Goal: Task Accomplishment & Management: Use online tool/utility

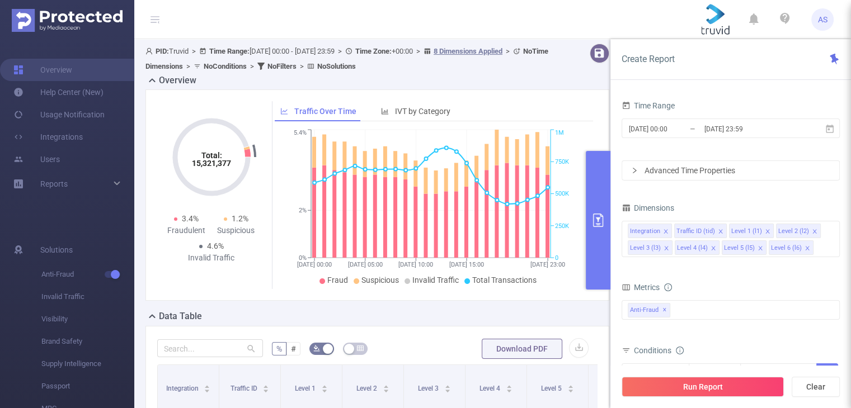
click at [763, 62] on div "Create Report" at bounding box center [730, 59] width 241 height 41
click at [789, 130] on input "[DATE] 23:59" at bounding box center [748, 128] width 91 height 15
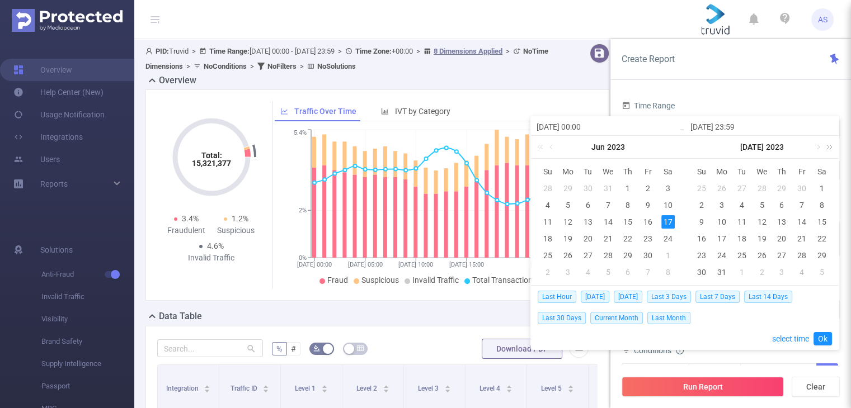
click at [829, 142] on link at bounding box center [827, 147] width 15 height 22
click at [818, 145] on link at bounding box center [817, 147] width 10 height 22
click at [704, 204] on div "7" at bounding box center [701, 205] width 13 height 13
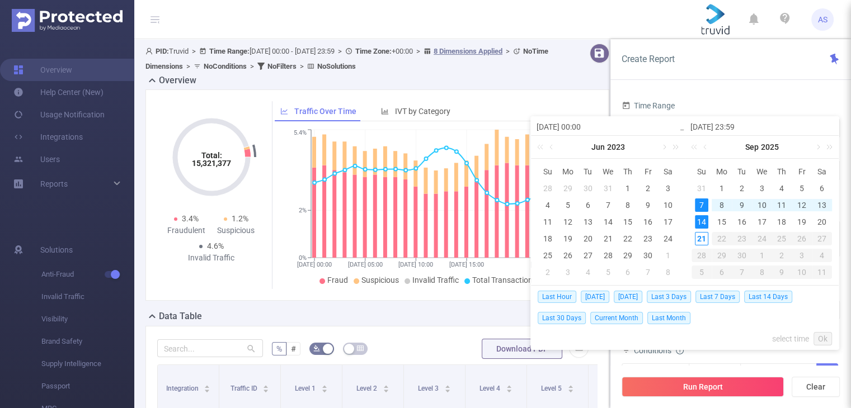
click at [699, 217] on div "14" at bounding box center [701, 221] width 13 height 13
type input "[DATE] 00:00"
type input "[DATE] 23:59"
type input "[DATE] 00:00"
type input "[DATE] 23:59"
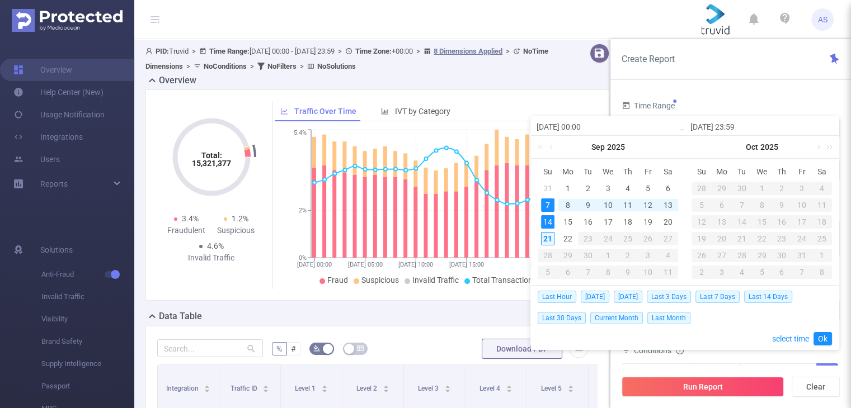
click at [549, 239] on div "21" at bounding box center [547, 238] width 13 height 13
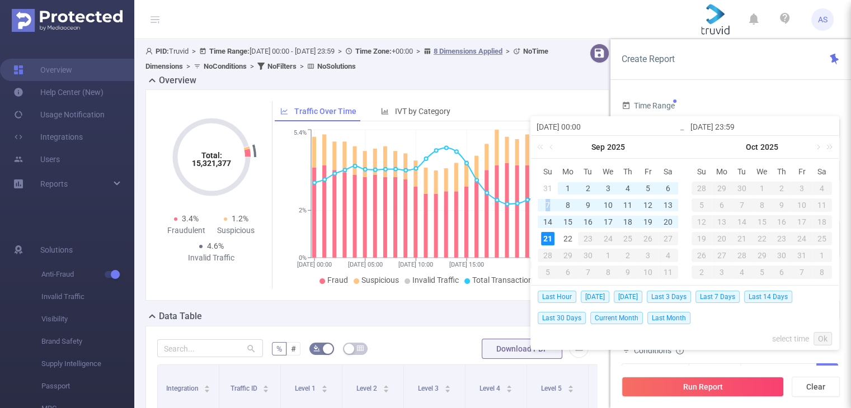
click at [547, 197] on td "7" at bounding box center [548, 205] width 20 height 17
type input "[DATE] 23:59"
click at [819, 338] on link "Ok" at bounding box center [822, 338] width 18 height 13
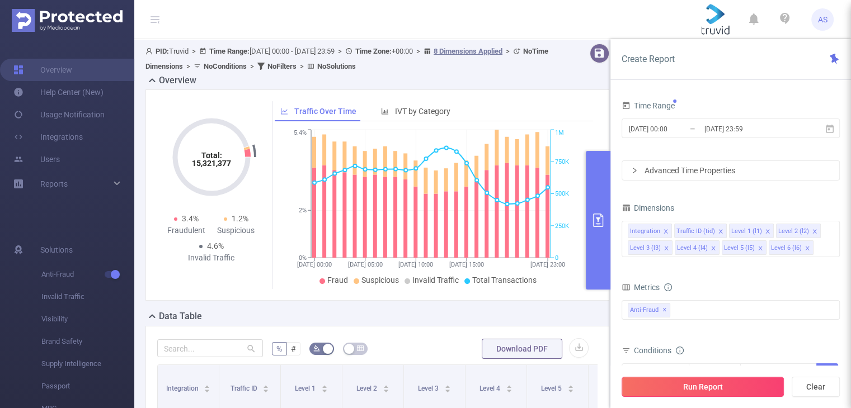
click at [691, 382] on button "Run Report" at bounding box center [702, 387] width 162 height 20
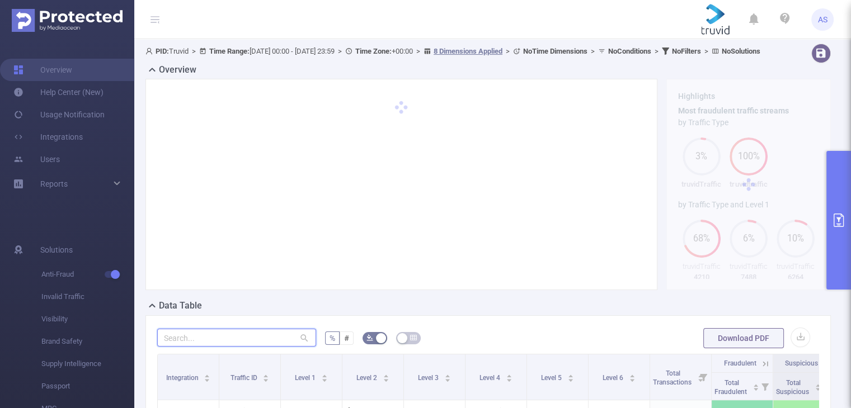
click at [274, 347] on input "text" at bounding box center [236, 338] width 159 height 18
type input "[DOMAIN_NAME]"
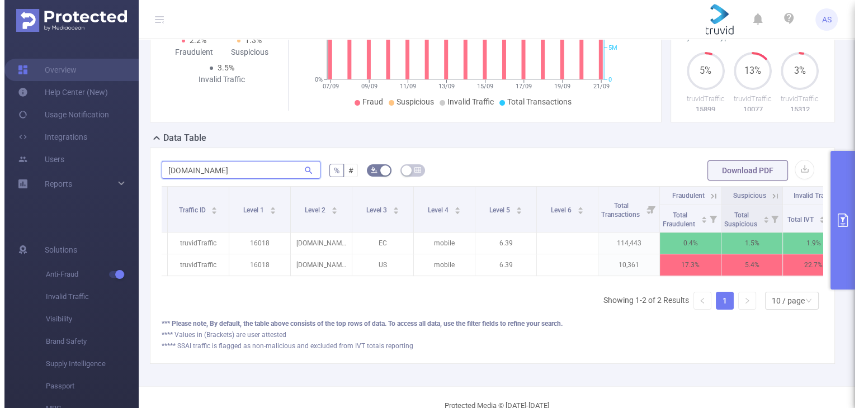
scroll to position [0, 87]
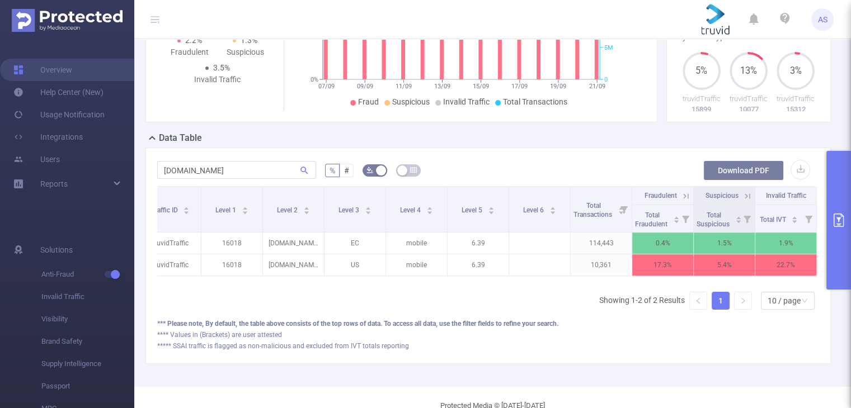
click at [743, 179] on button "Download PDF" at bounding box center [743, 171] width 81 height 20
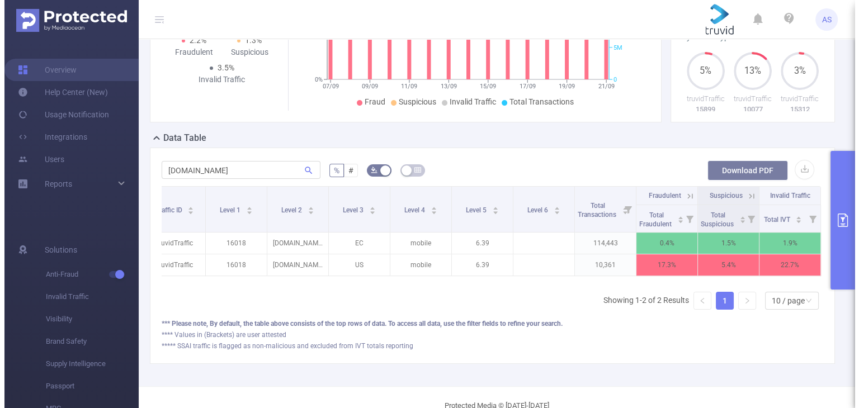
scroll to position [0, 79]
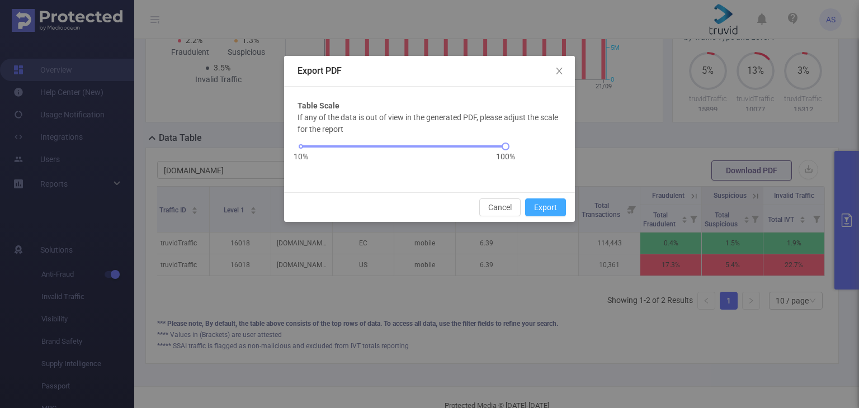
click at [532, 211] on button "Export" at bounding box center [545, 208] width 41 height 18
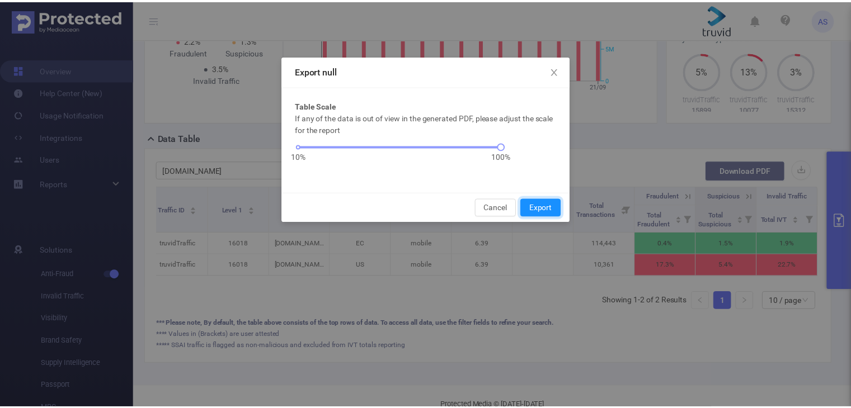
scroll to position [210, 0]
